Goal: Information Seeking & Learning: Compare options

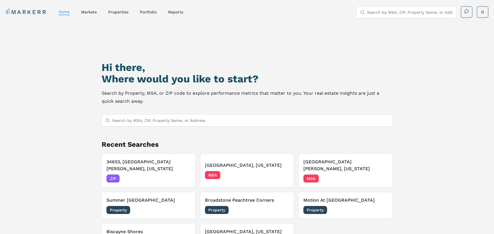
click at [390, 8] on input "Search by MSA, ZIP, Property Name, or Address" at bounding box center [410, 12] width 86 height 11
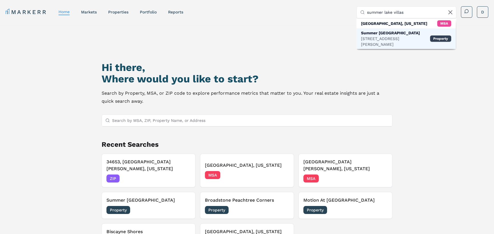
type input "summer lake villas"
click at [406, 36] on div "4331 Fiji Dr, New Port Richey" at bounding box center [395, 41] width 69 height 11
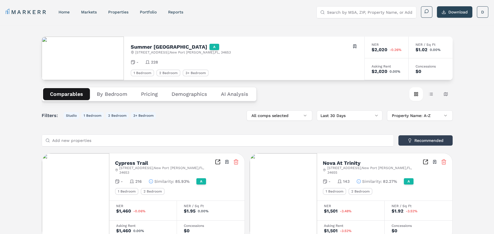
click at [92, 93] on button "By Bedroom" at bounding box center [112, 94] width 44 height 12
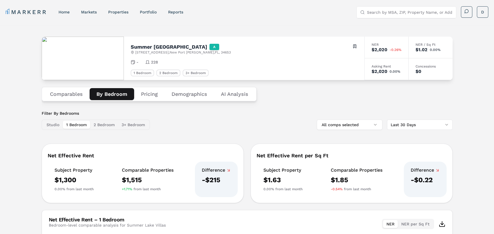
click at [73, 93] on button "Comparables" at bounding box center [66, 94] width 47 height 12
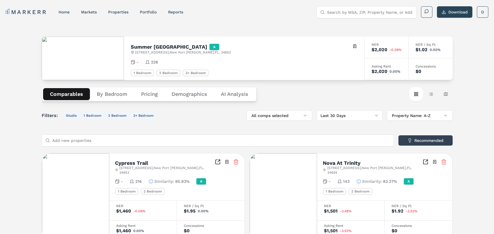
click at [144, 94] on button "Pricing" at bounding box center [149, 94] width 31 height 12
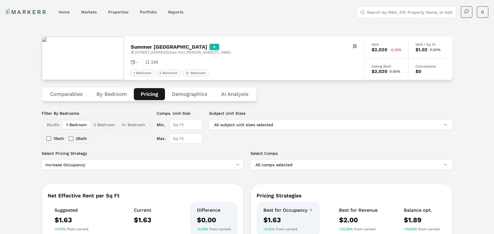
click at [95, 97] on button "By Bedroom" at bounding box center [112, 94] width 44 height 12
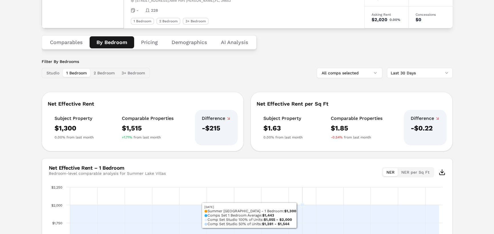
scroll to position [29, 0]
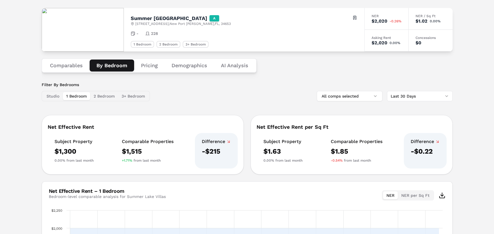
click at [85, 67] on button "Comparables" at bounding box center [66, 65] width 47 height 12
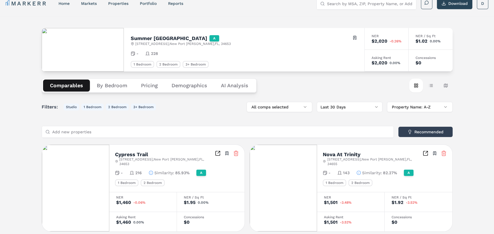
scroll to position [0, 0]
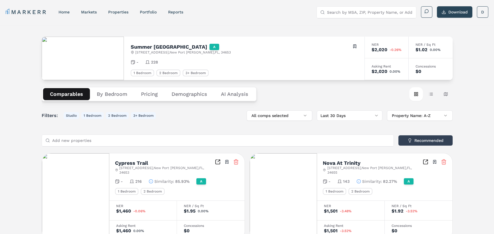
click at [103, 96] on button "By Bedroom" at bounding box center [112, 94] width 44 height 12
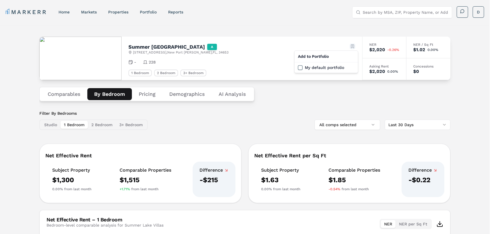
click at [357, 47] on html "MARKERR home markets properties Portfolio reports Search by MSA, ZIP, Property …" at bounding box center [247, 189] width 494 height 379
click at [468, 52] on html "MARKERR home markets properties Portfolio reports Search by MSA, ZIP, Property …" at bounding box center [249, 189] width 499 height 379
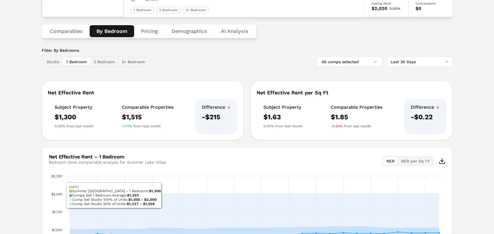
scroll to position [31, 0]
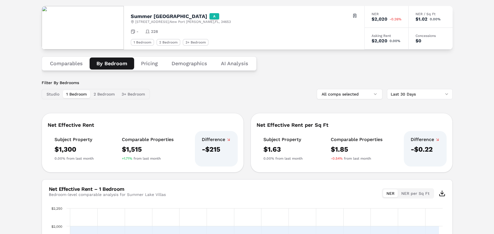
click at [77, 63] on button "Comparables" at bounding box center [66, 63] width 47 height 12
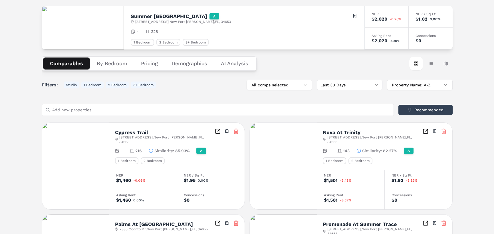
click at [217, 131] on icon "Inspect Comparables" at bounding box center [218, 131] width 6 height 6
click at [131, 173] on div "NER" at bounding box center [143, 174] width 54 height 3
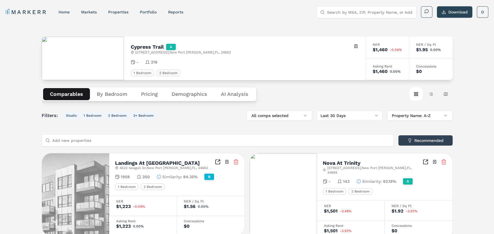
click at [223, 67] on div "Cypress Trail A 7320 Broadmoor Dr , New Port Richey , FL , 34653 Toggle portfol…" at bounding box center [245, 58] width 242 height 43
click at [155, 91] on button "Pricing" at bounding box center [149, 94] width 31 height 12
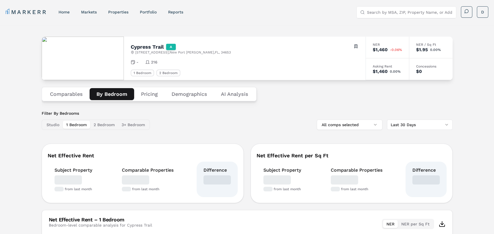
click at [116, 89] on button "By Bedroom" at bounding box center [112, 94] width 45 height 12
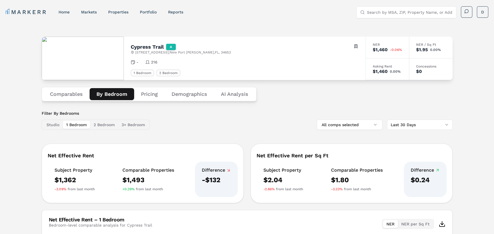
click at [156, 93] on button "Pricing" at bounding box center [149, 94] width 31 height 12
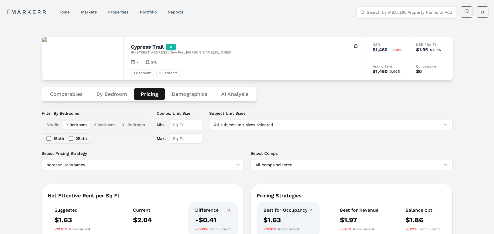
click at [198, 96] on button "Demographics" at bounding box center [189, 94] width 49 height 12
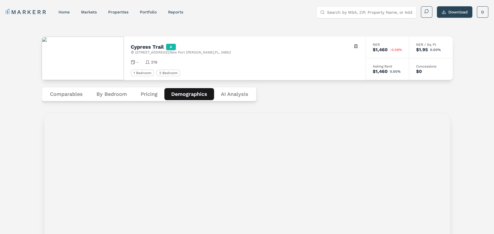
click at [129, 95] on button "By Bedroom" at bounding box center [112, 94] width 44 height 12
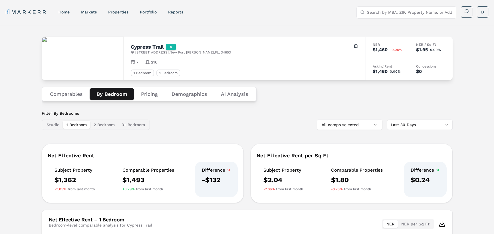
click at [111, 37] on img at bounding box center [83, 58] width 82 height 43
click at [146, 47] on h2 "Cypress Trail" at bounding box center [147, 46] width 33 height 5
click at [151, 67] on div "Cypress Trail A 7320 Broadmoor Dr , New Port Richey , FL , 34653 Toggle portfol…" at bounding box center [245, 58] width 242 height 43
click at [71, 93] on button "Comparables" at bounding box center [66, 94] width 47 height 12
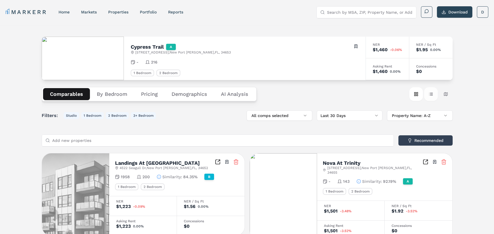
click at [432, 96] on button "Table view" at bounding box center [431, 94] width 14 height 14
